Goal: Task Accomplishment & Management: Use online tool/utility

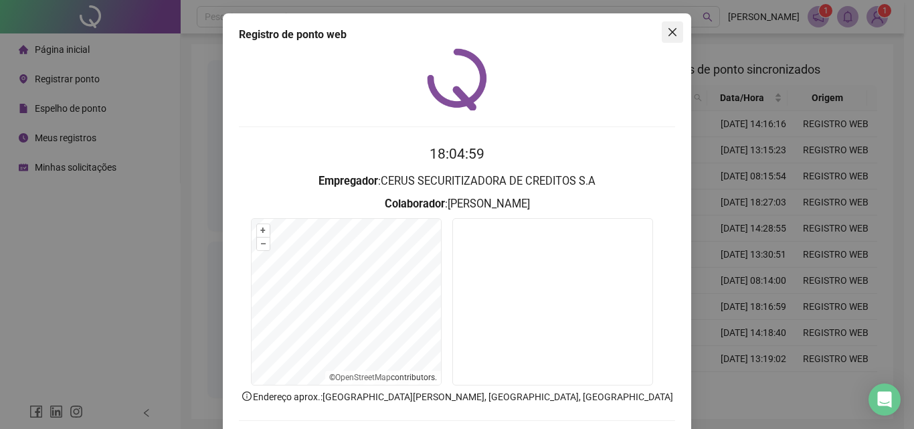
click at [668, 28] on icon "close" at bounding box center [672, 32] width 11 height 11
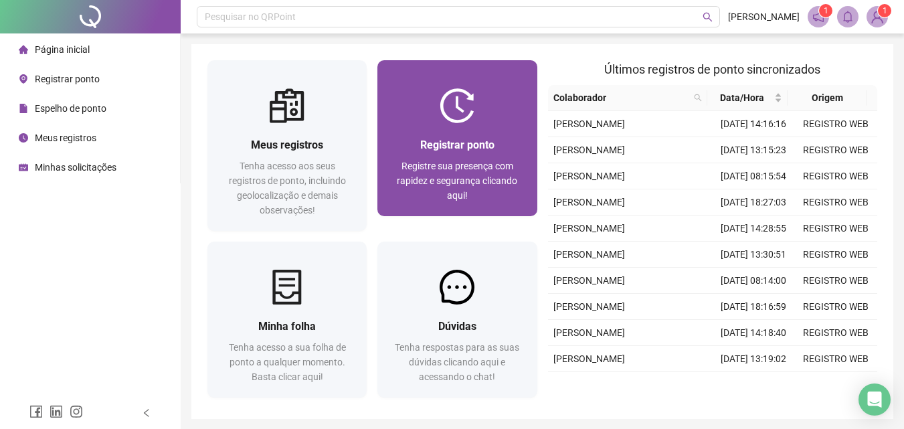
click at [471, 142] on span "Registrar ponto" at bounding box center [457, 145] width 74 height 13
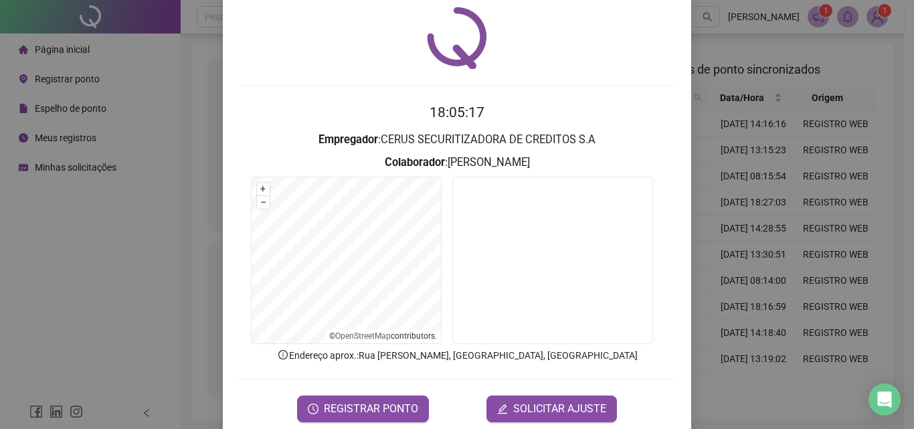
scroll to position [64, 0]
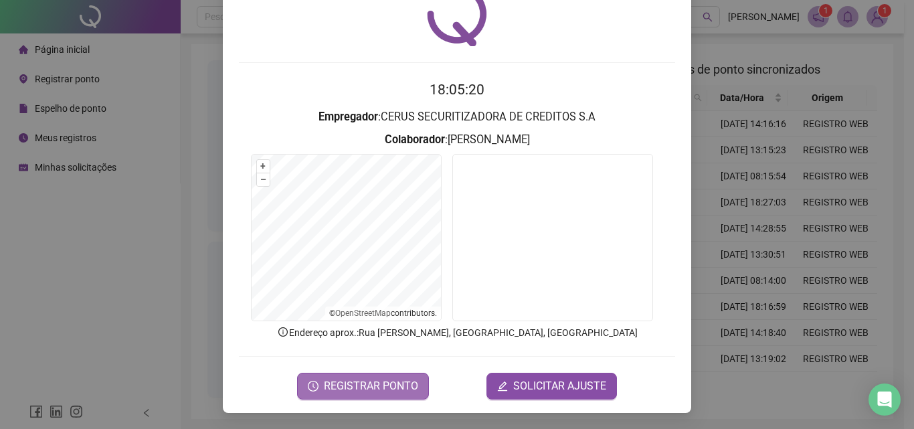
click at [387, 391] on span "REGISTRAR PONTO" at bounding box center [371, 386] width 94 height 16
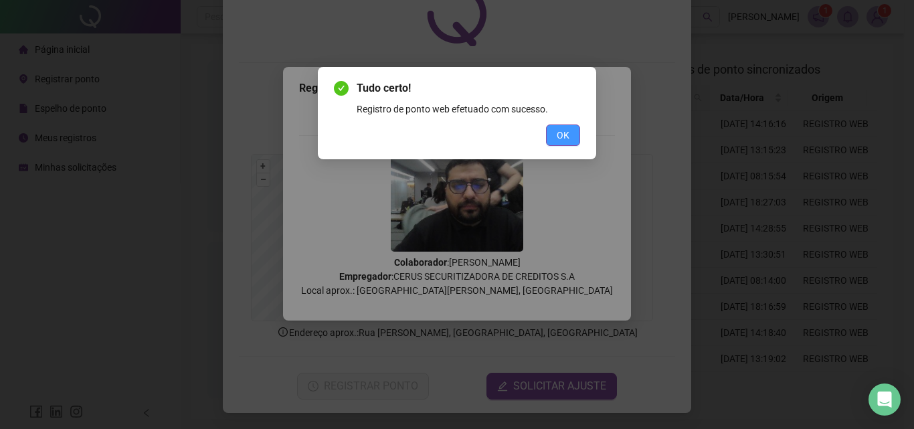
click at [568, 126] on button "OK" at bounding box center [563, 134] width 34 height 21
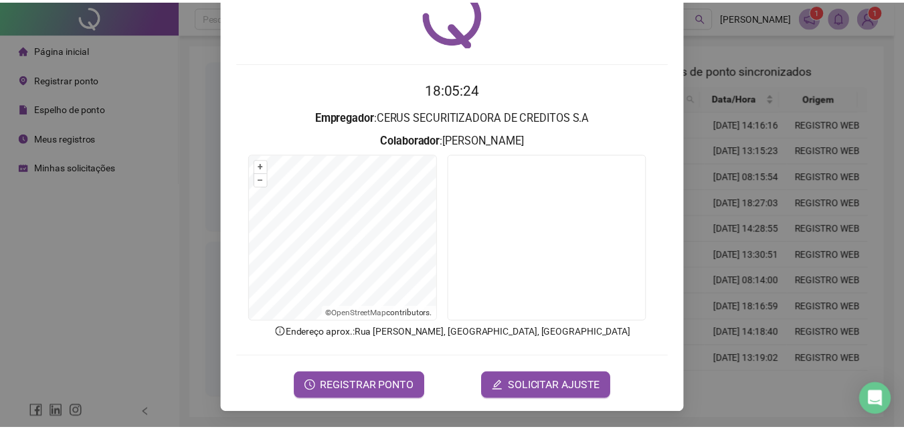
scroll to position [0, 0]
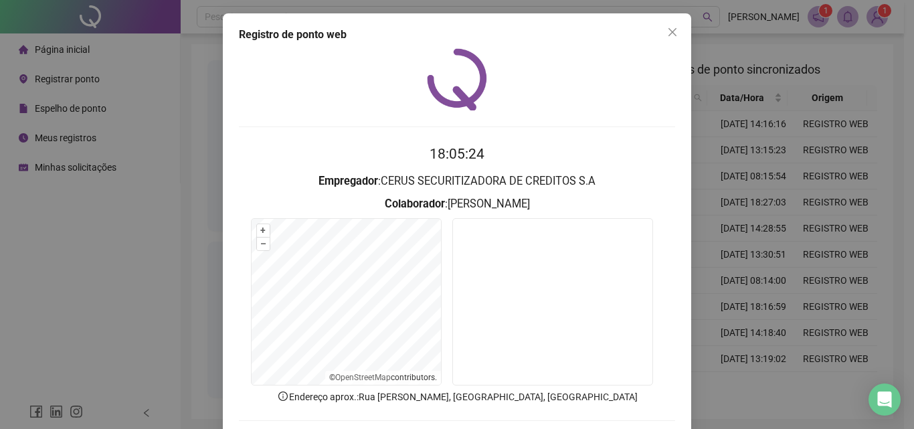
click at [671, 35] on icon "close" at bounding box center [672, 32] width 11 height 11
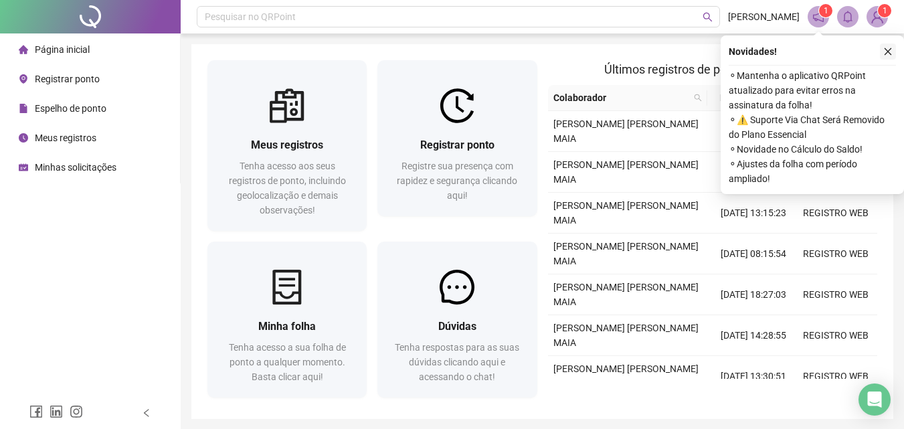
click at [887, 49] on icon "close" at bounding box center [887, 51] width 9 height 9
